Goal: Task Accomplishment & Management: Use online tool/utility

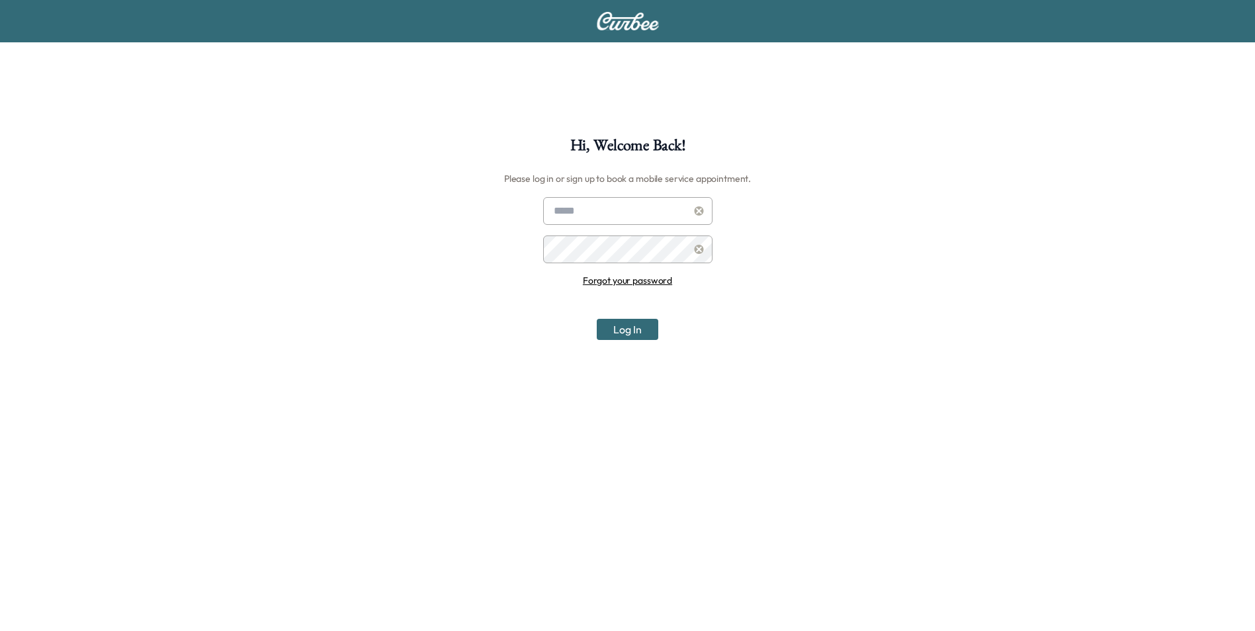
drag, startPoint x: 600, startPoint y: 204, endPoint x: 608, endPoint y: 211, distance: 11.3
click at [600, 204] on input "text" at bounding box center [627, 211] width 169 height 28
type input "**********"
click at [597, 319] on button "Log In" at bounding box center [628, 329] width 62 height 21
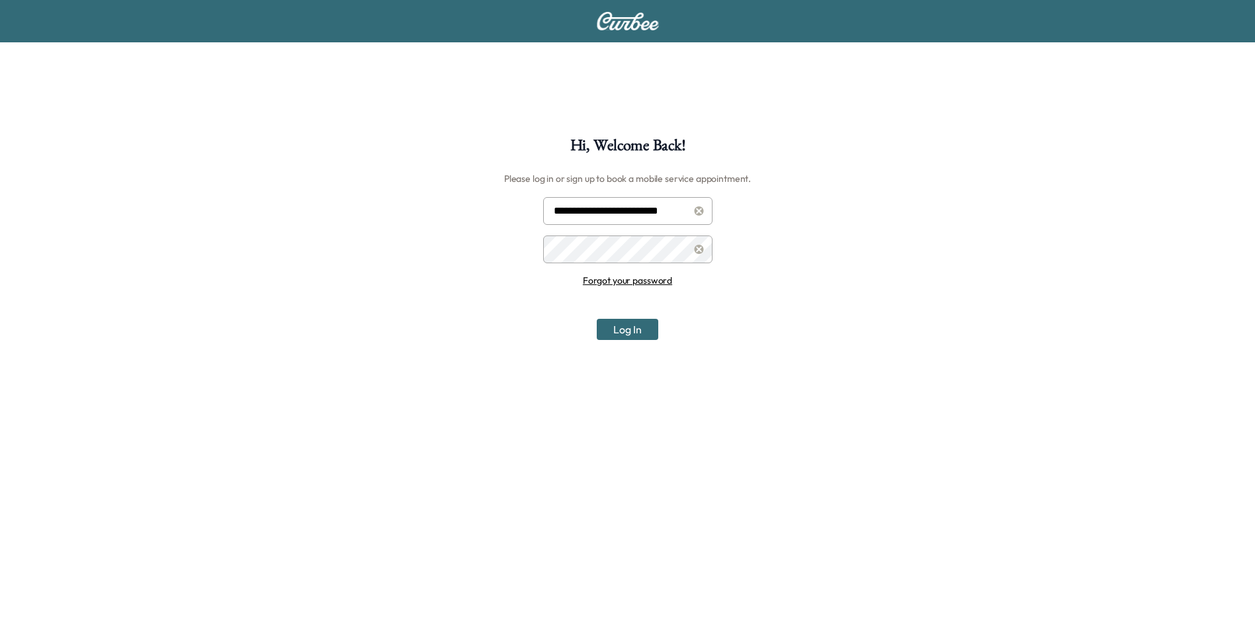
click at [597, 319] on button "Log In" at bounding box center [628, 329] width 62 height 21
click at [638, 328] on button "Log In" at bounding box center [628, 329] width 62 height 21
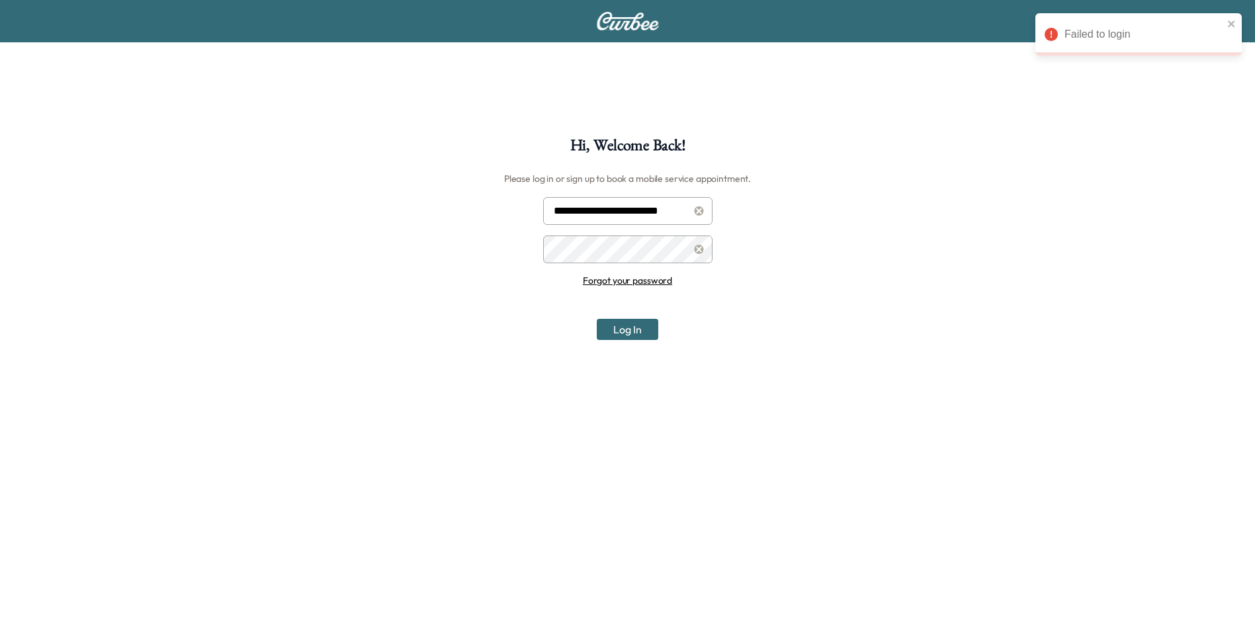
click at [665, 277] on link "Forgot your password" at bounding box center [627, 281] width 89 height 12
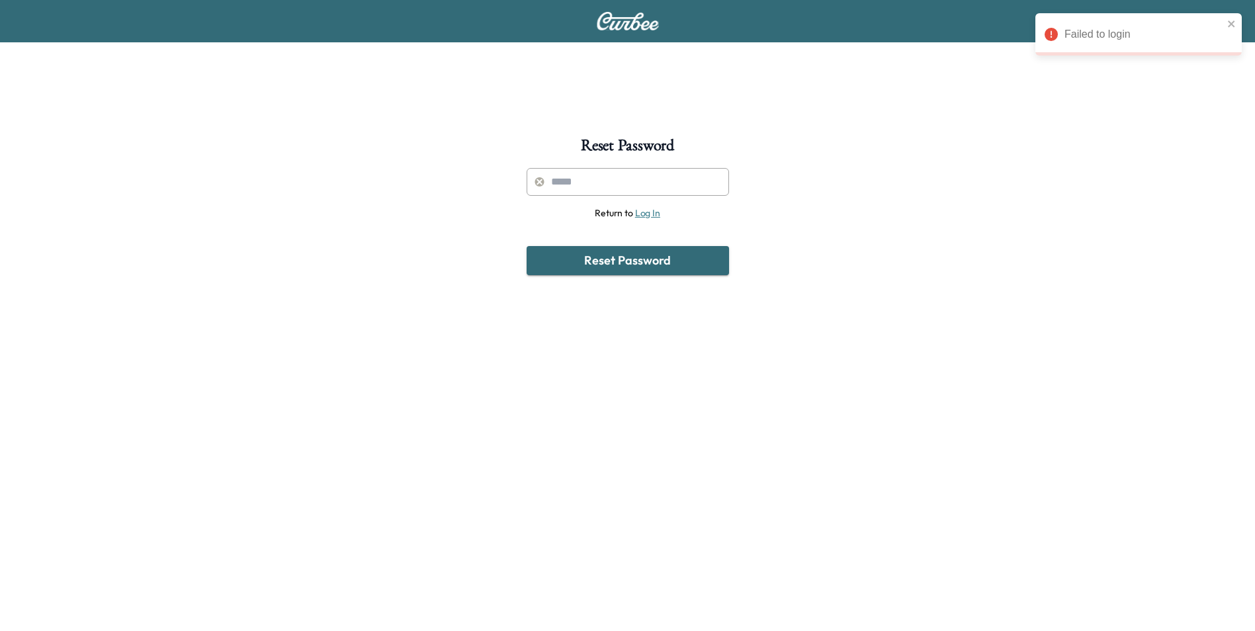
click at [659, 175] on input "text" at bounding box center [628, 182] width 203 height 28
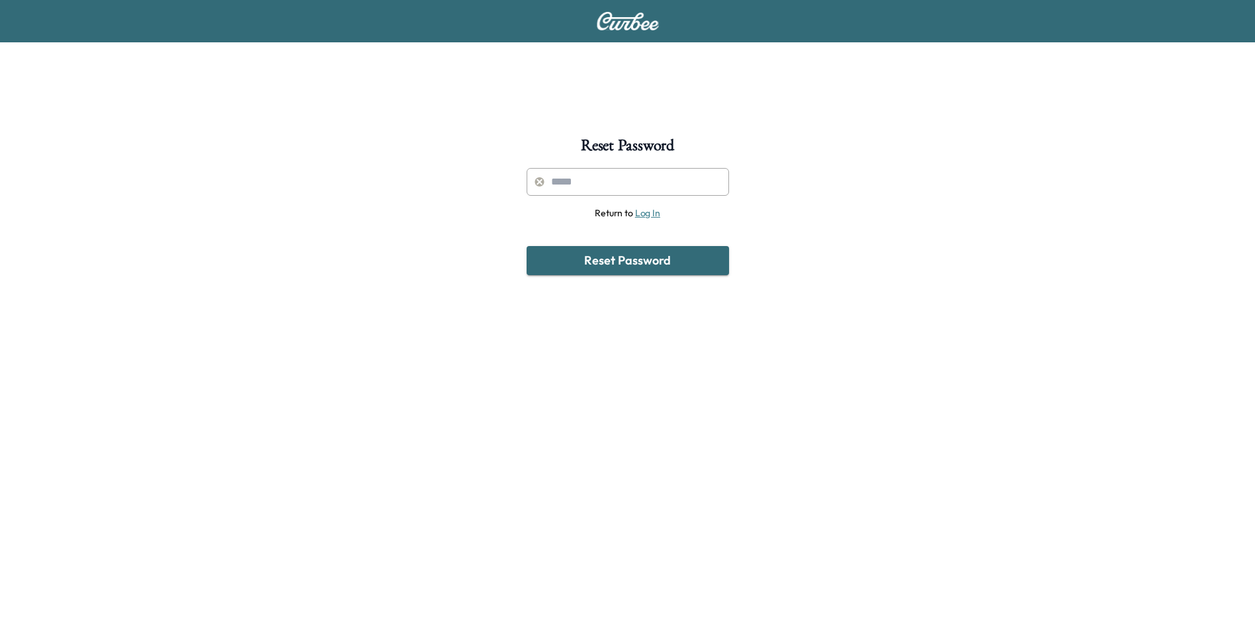
type input "**********"
click at [657, 264] on button "Reset Password" at bounding box center [628, 260] width 203 height 29
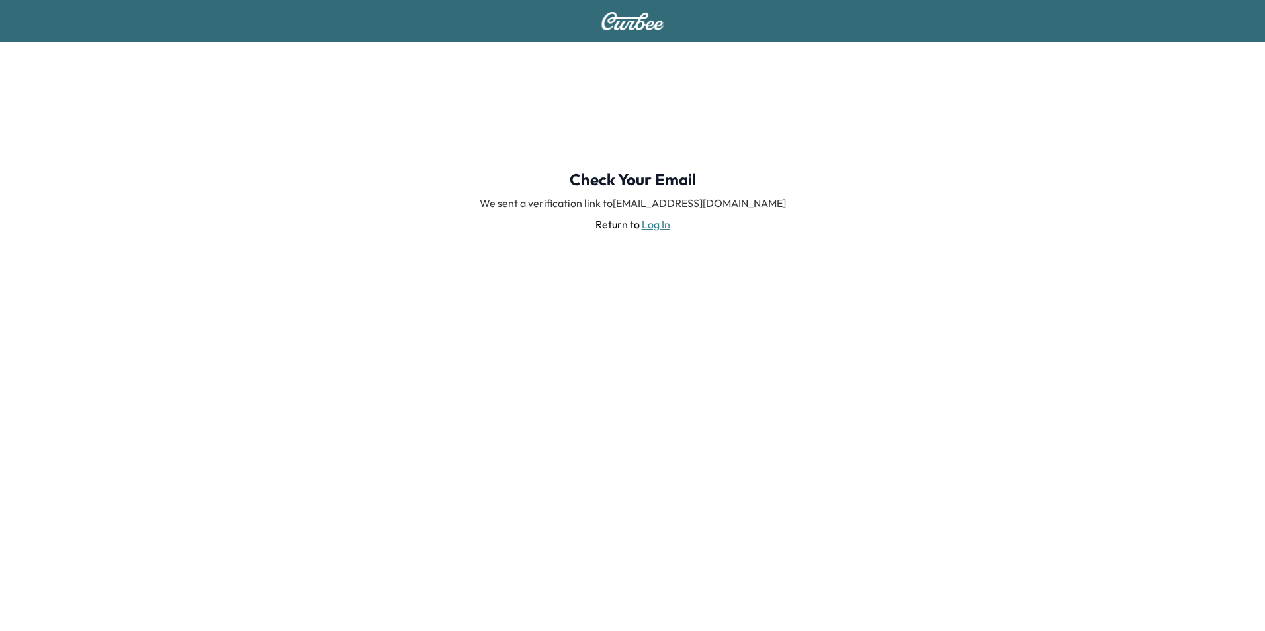
click at [645, 225] on link "Log In" at bounding box center [656, 224] width 28 height 13
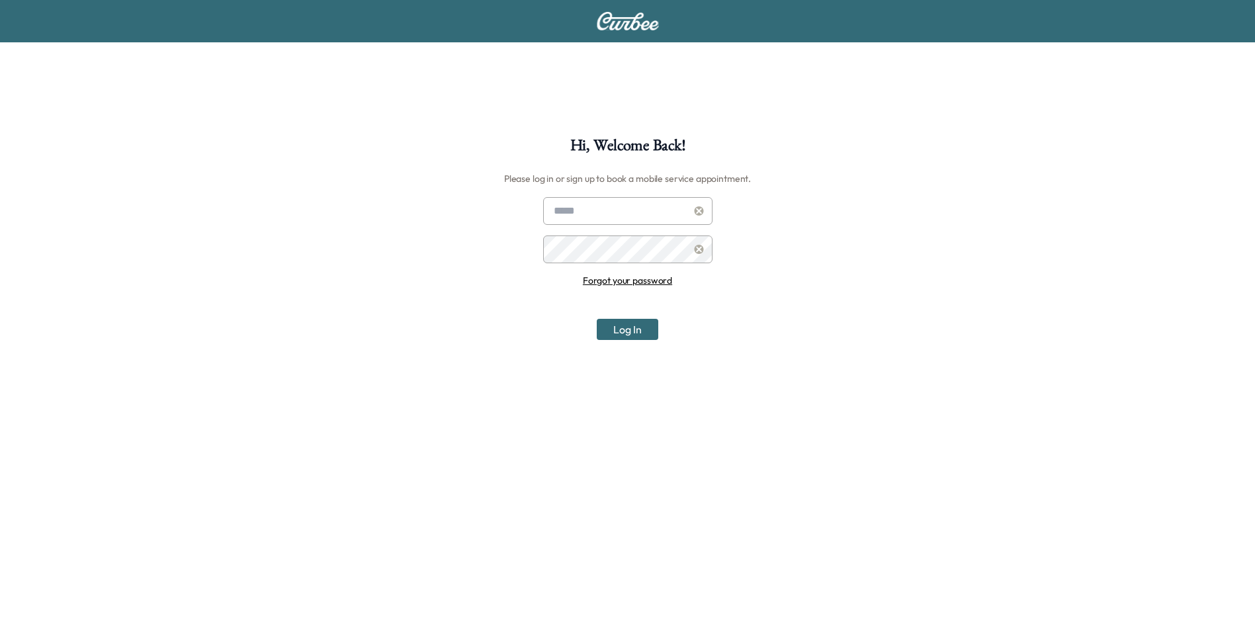
click at [635, 277] on link "Forgot your password" at bounding box center [627, 281] width 89 height 12
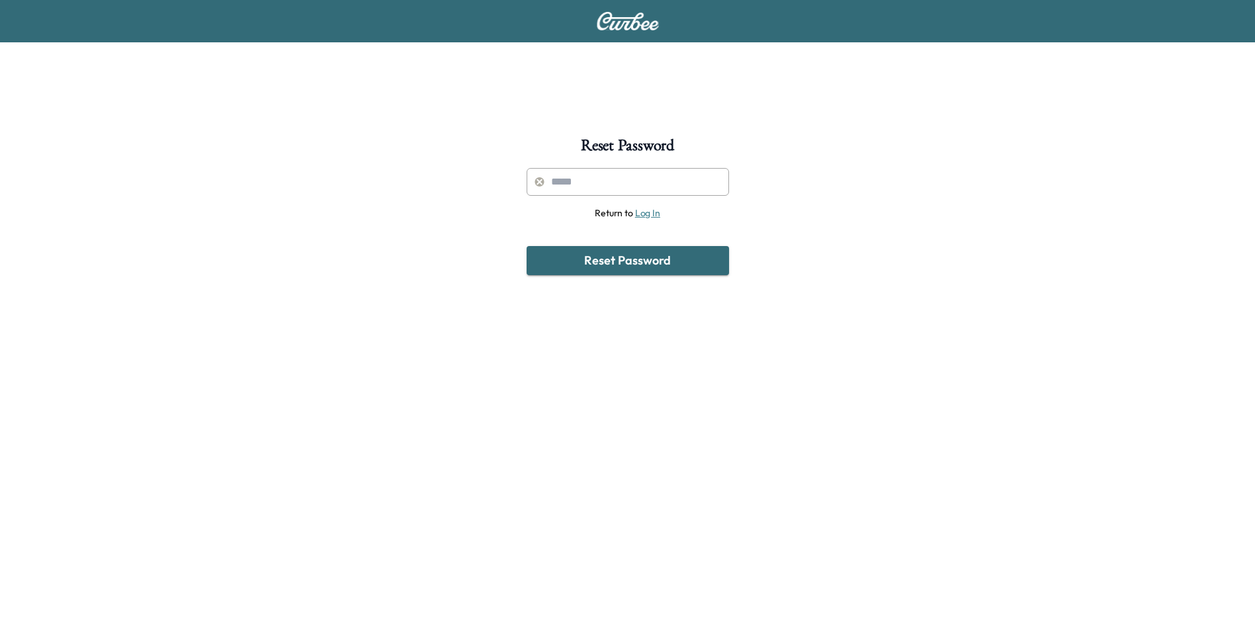
click at [576, 169] on input "text" at bounding box center [628, 182] width 203 height 28
type input "**********"
click at [607, 265] on button "Reset Password" at bounding box center [628, 260] width 203 height 29
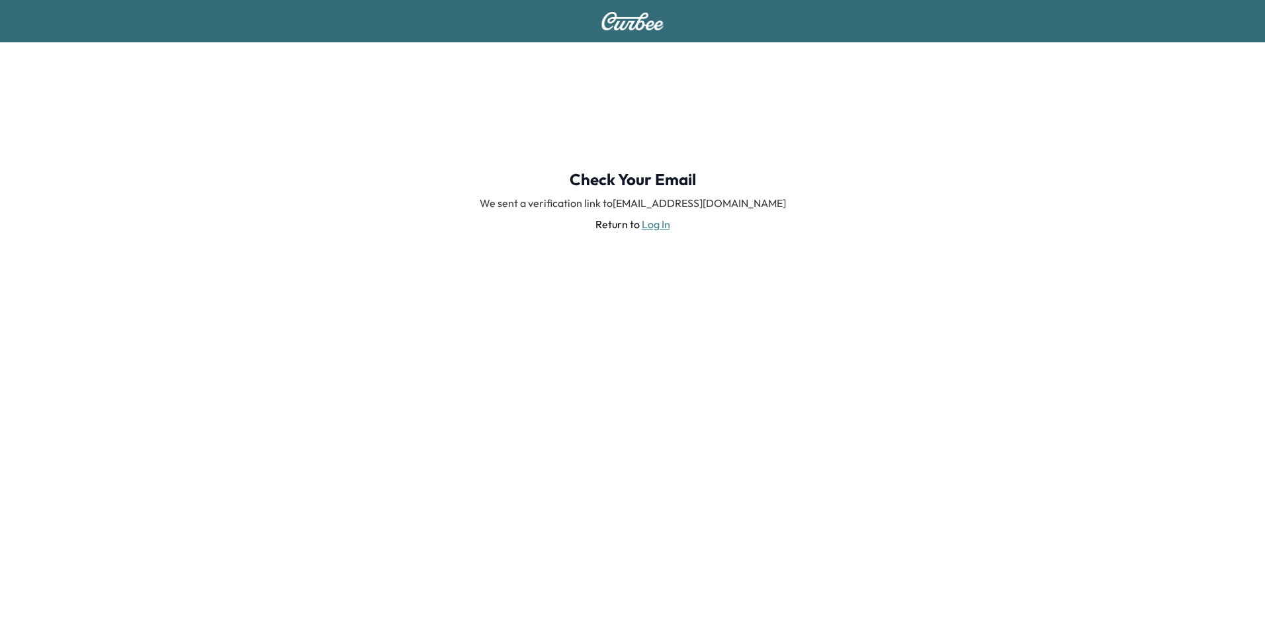
click at [664, 224] on link "Log In" at bounding box center [656, 224] width 28 height 13
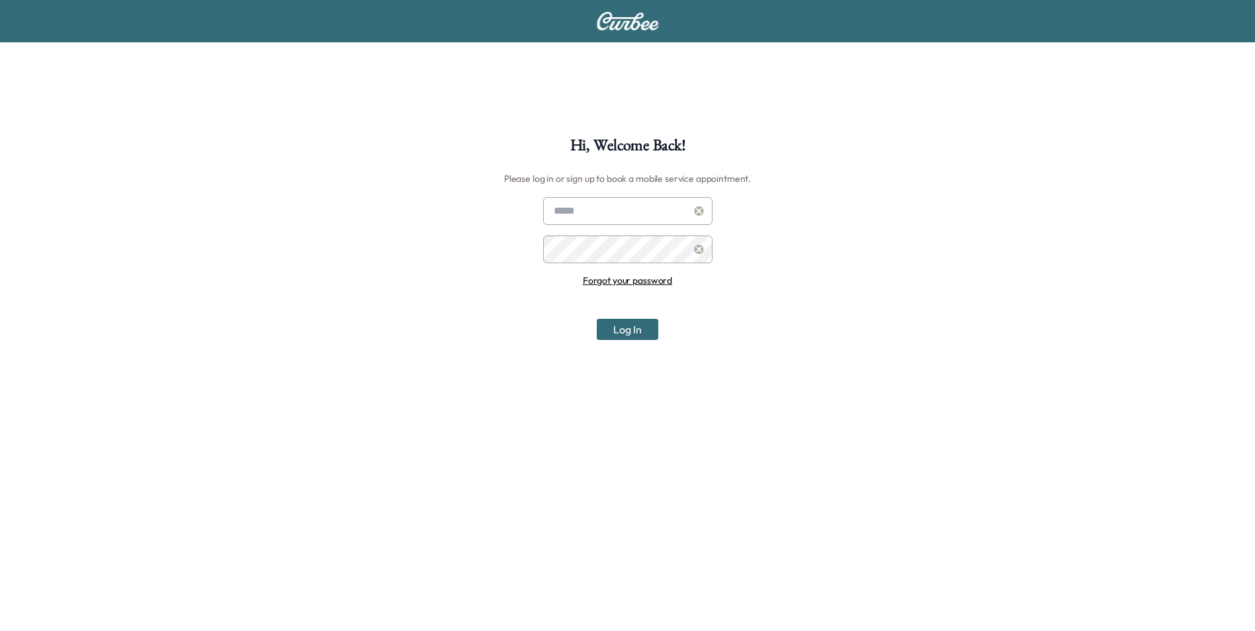
click at [617, 217] on input "text" at bounding box center [627, 211] width 169 height 28
type input "**********"
click at [629, 333] on button "Log In" at bounding box center [628, 329] width 62 height 21
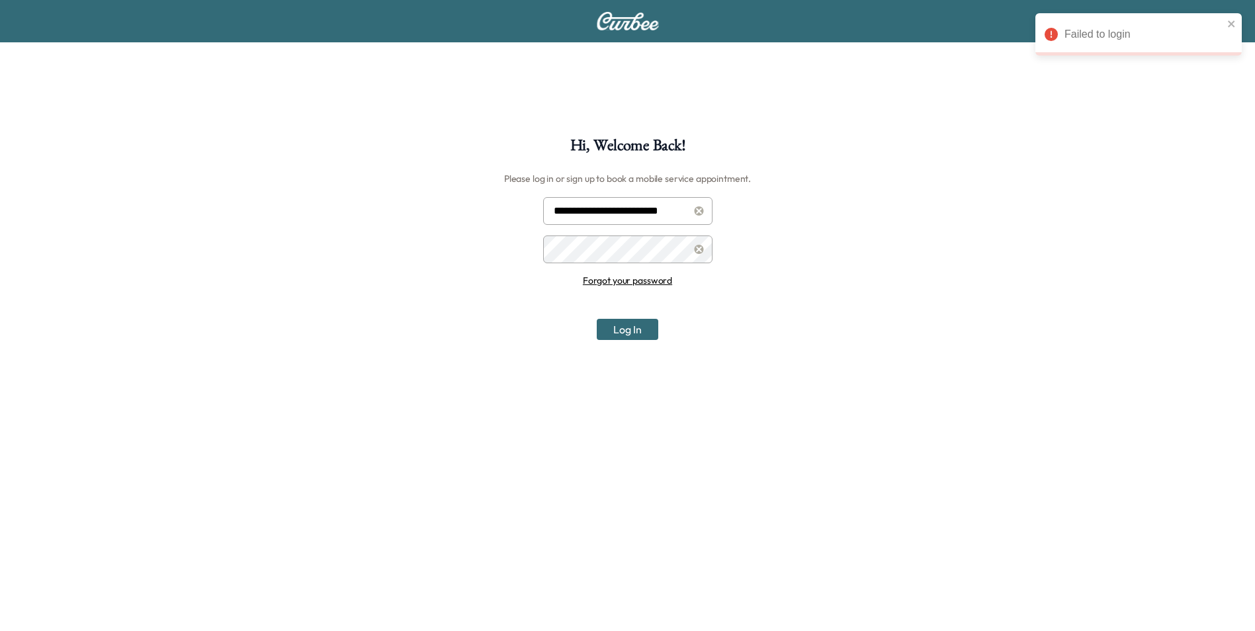
click at [629, 333] on button "Log In" at bounding box center [628, 329] width 62 height 21
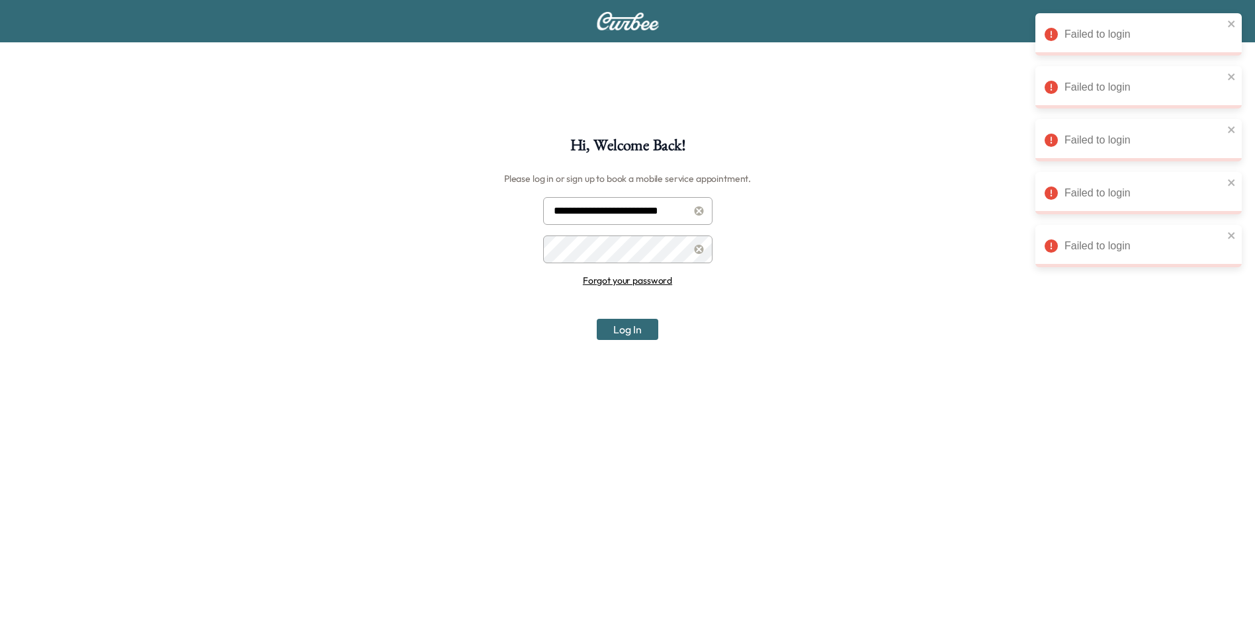
click at [1227, 24] on div "Failed to login" at bounding box center [1134, 35] width 187 height 24
click at [1233, 26] on icon "close" at bounding box center [1232, 24] width 9 height 11
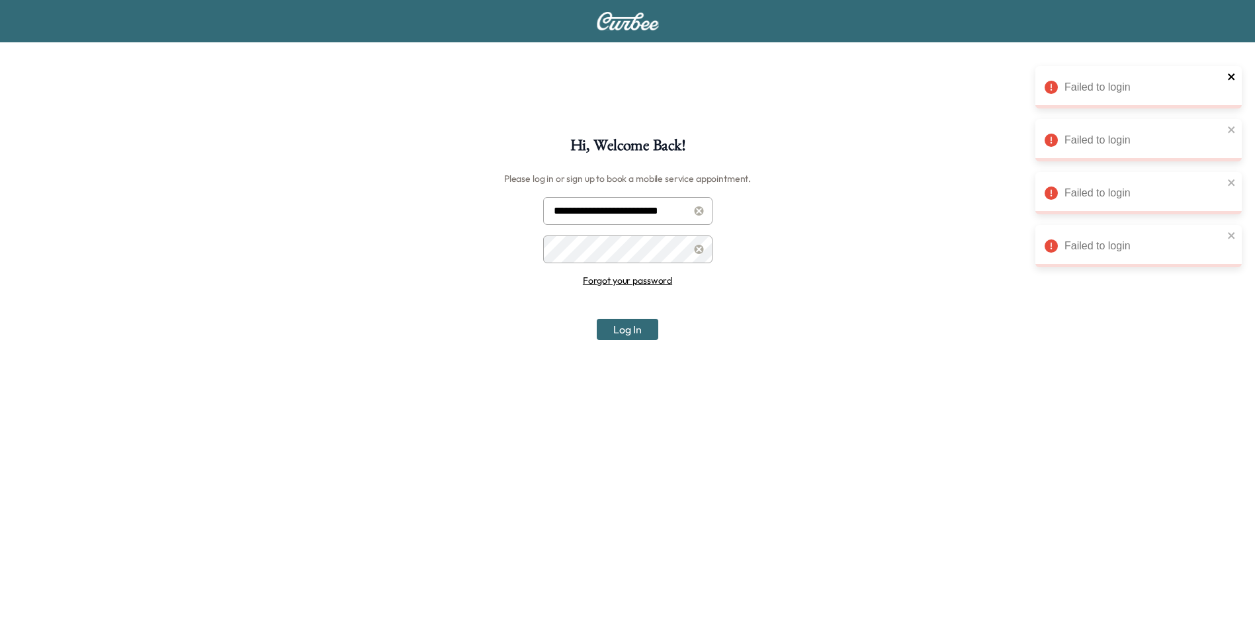
click at [1236, 73] on div "Failed to login" at bounding box center [1139, 87] width 206 height 42
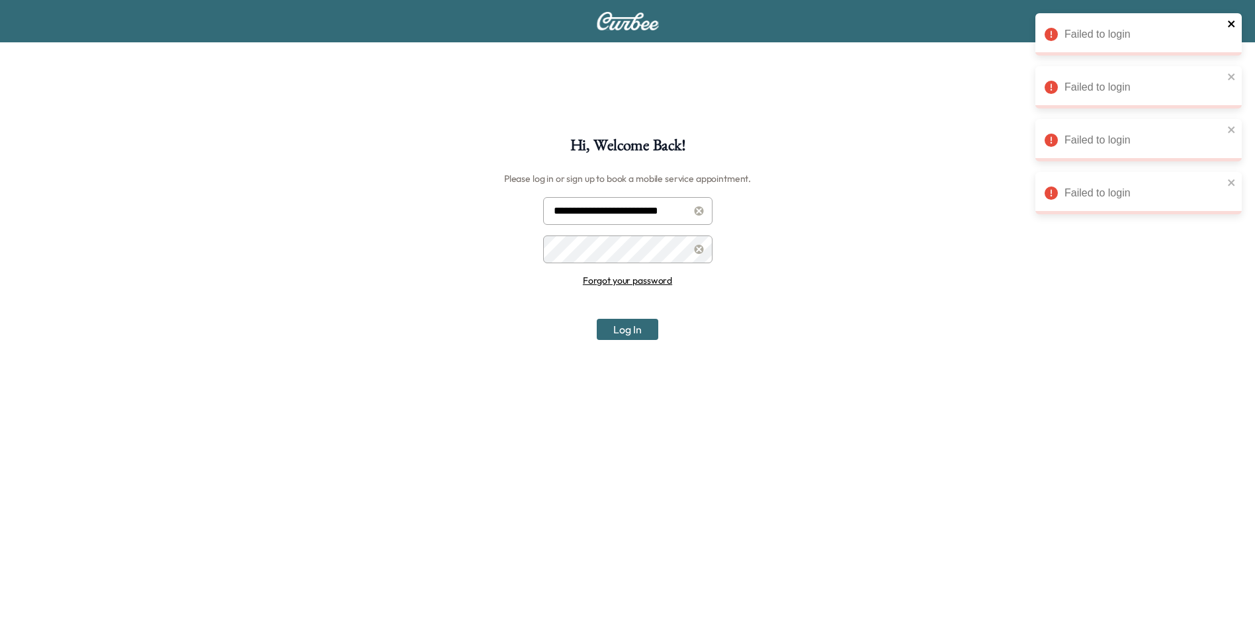
click at [1232, 28] on icon "close" at bounding box center [1232, 24] width 9 height 11
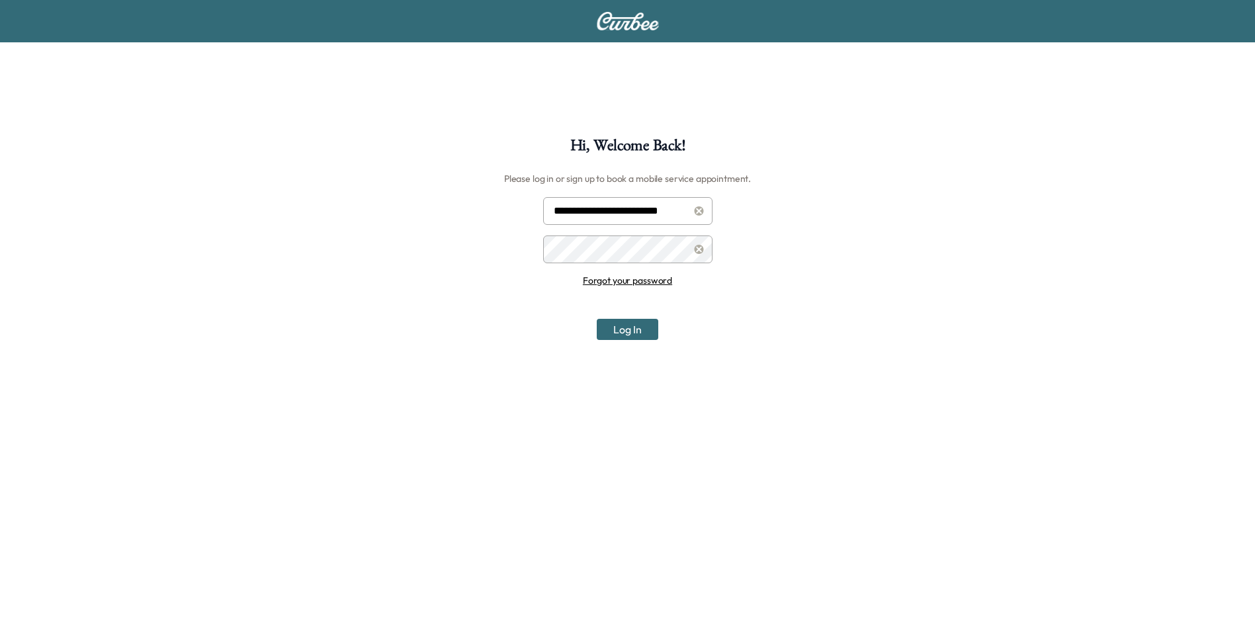
click at [1232, 68] on div "Failed to login Failed to login Failed to login Failed to login" at bounding box center [1139, 93] width 212 height 164
